Goal: Transaction & Acquisition: Purchase product/service

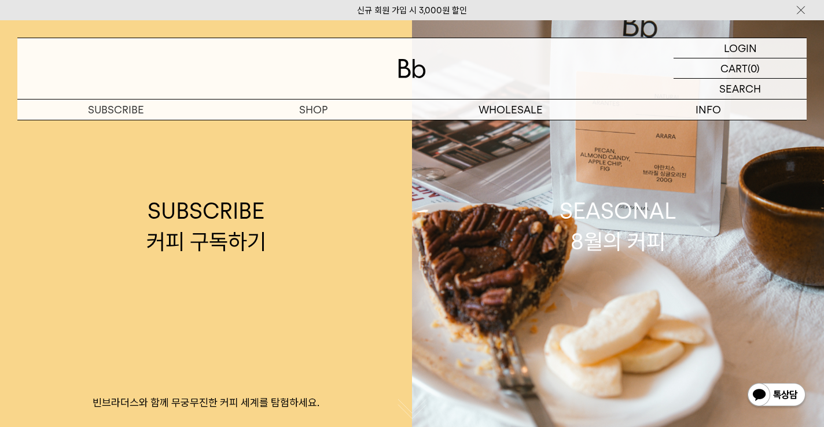
scroll to position [4, 0]
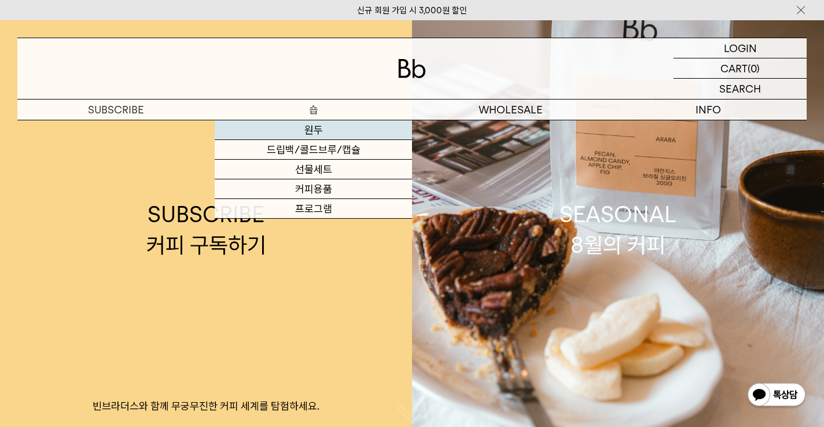
click at [314, 134] on link "원두" at bounding box center [313, 130] width 197 height 20
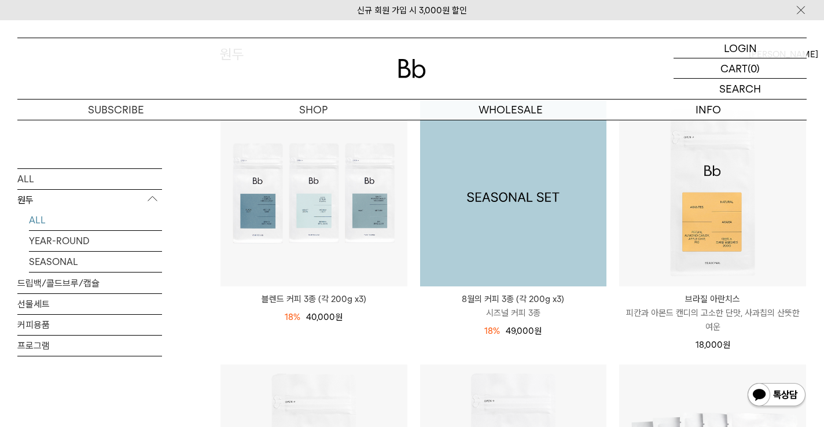
scroll to position [185, 0]
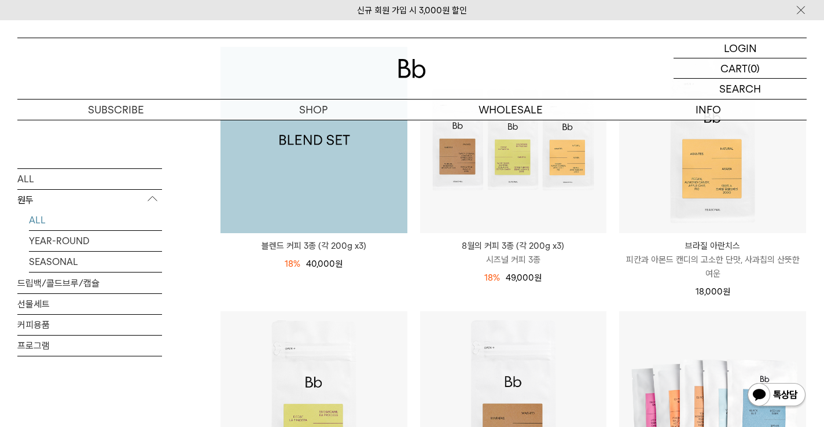
click at [325, 211] on img at bounding box center [314, 140] width 187 height 187
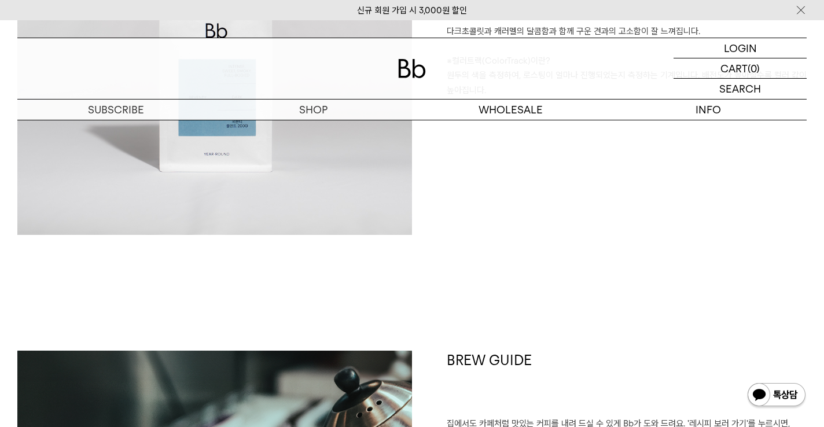
scroll to position [3008, 0]
